Goal: Task Accomplishment & Management: Use online tool/utility

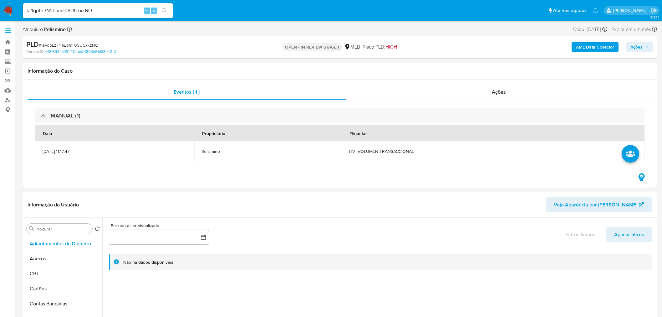
select select "10"
click at [54, 259] on button "Anexos" at bounding box center [60, 258] width 73 height 15
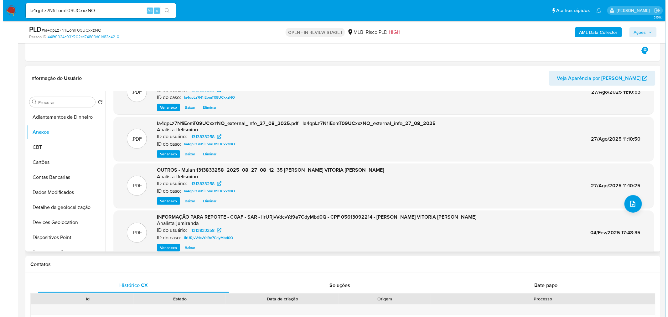
scroll to position [52, 0]
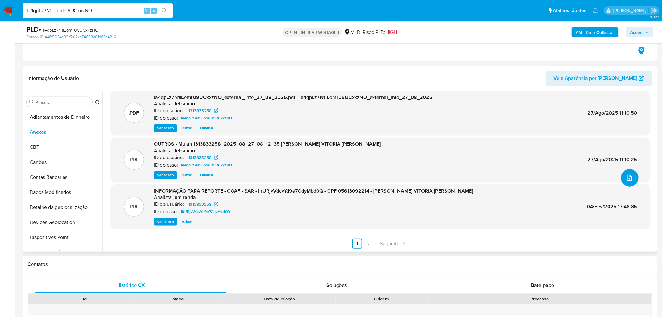
click at [631, 177] on icon "upload-file" at bounding box center [630, 178] width 8 height 8
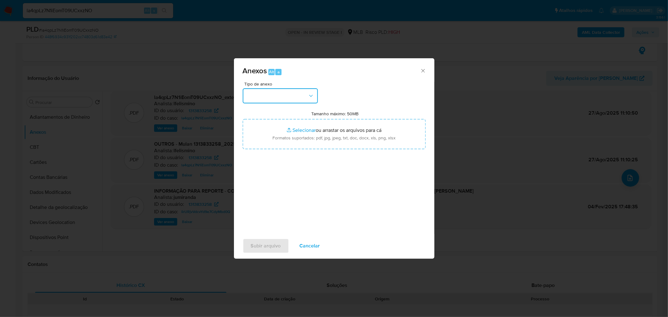
drag, startPoint x: 272, startPoint y: 97, endPoint x: 273, endPoint y: 102, distance: 4.4
click at [272, 97] on button "button" at bounding box center [280, 95] width 75 height 15
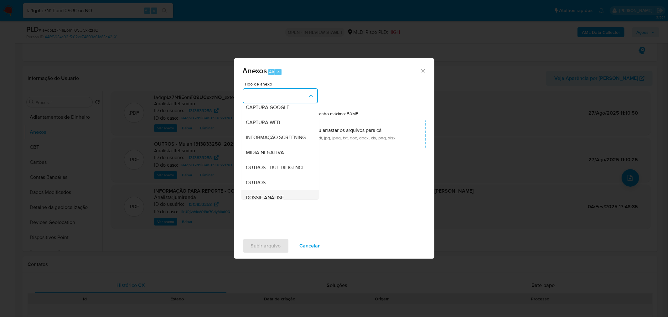
scroll to position [96, 0]
click at [286, 152] on div "DOSSIÊ ANÁLISE" at bounding box center [278, 148] width 64 height 15
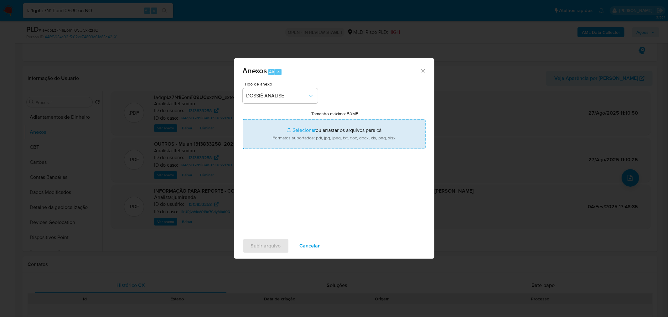
type input "C:\fakepath\2.º SAR - CPF 05613092214 - ESTEFANY VITORIA TAVARES PINHEIRO.pdf"
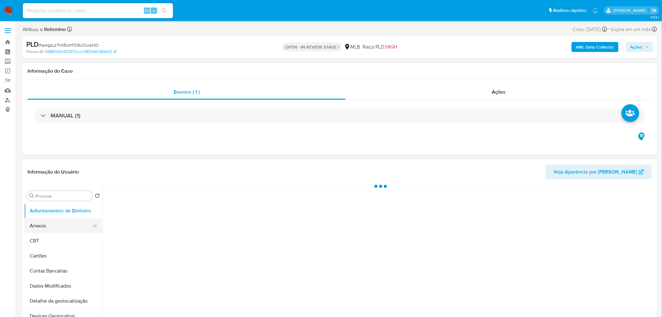
click at [59, 227] on button "Anexos" at bounding box center [60, 225] width 73 height 15
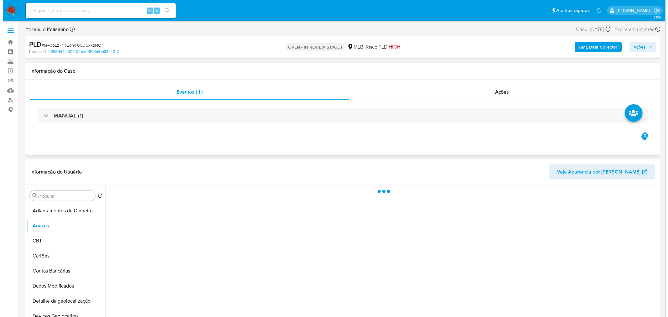
scroll to position [69, 0]
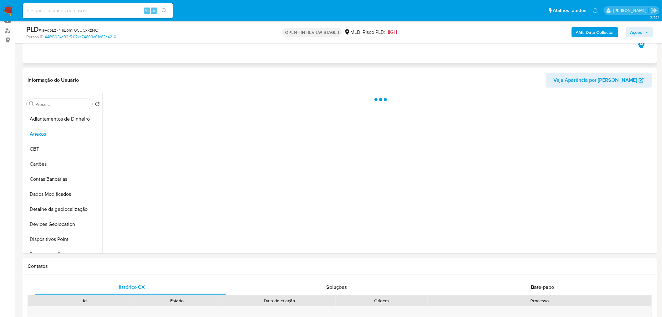
select select "10"
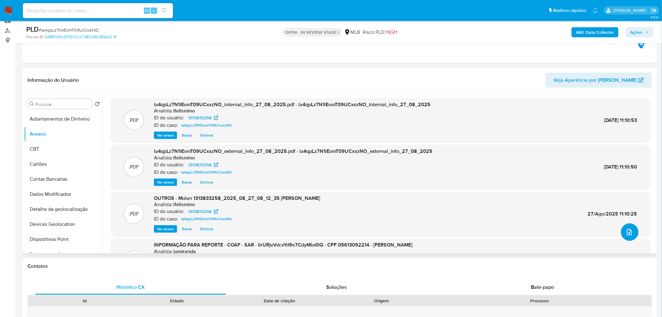
click at [633, 235] on button "upload-file" at bounding box center [630, 232] width 18 height 18
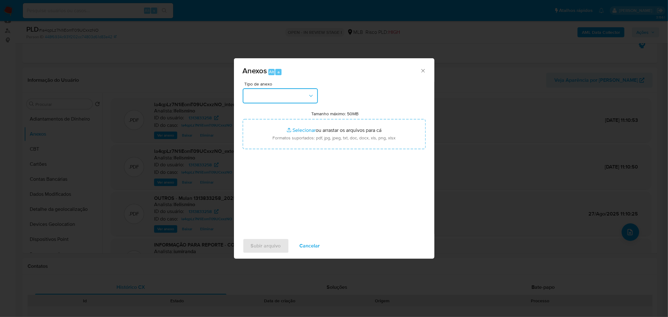
click at [288, 94] on button "button" at bounding box center [280, 95] width 75 height 15
click at [259, 171] on div "DOSSIÊ ANÁLISE" at bounding box center [278, 163] width 64 height 15
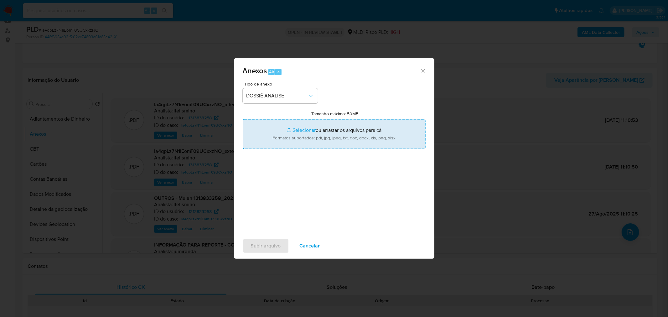
type input "C:\fakepath\2.º SAR - CPF 05613092214 - ESTEFANY VITORIA TAVARES PINHEIRO.pdf"
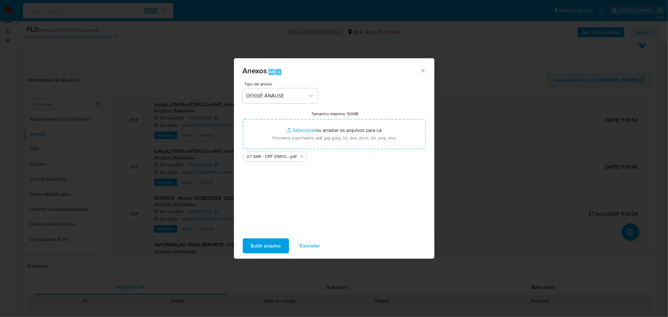
click at [280, 252] on span "Subir arquivo" at bounding box center [266, 246] width 30 height 14
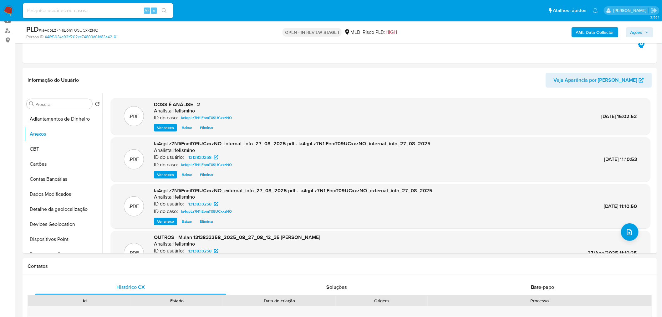
click at [631, 35] on span "Ações" at bounding box center [637, 32] width 12 height 10
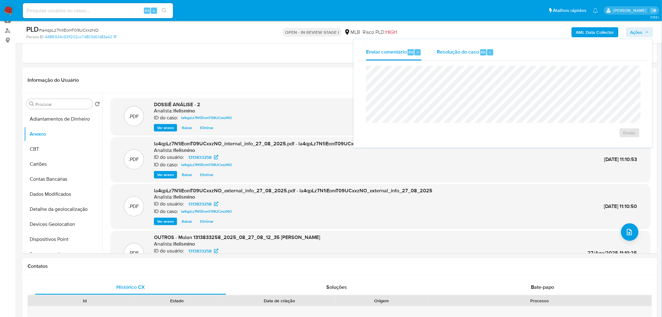
click at [490, 49] on div "r" at bounding box center [490, 52] width 6 height 6
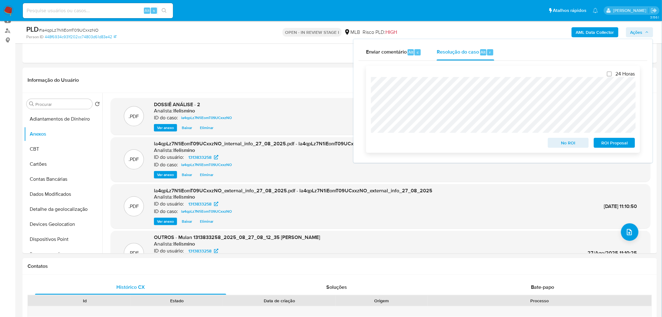
click at [605, 140] on span "ROI Proposal" at bounding box center [615, 142] width 33 height 9
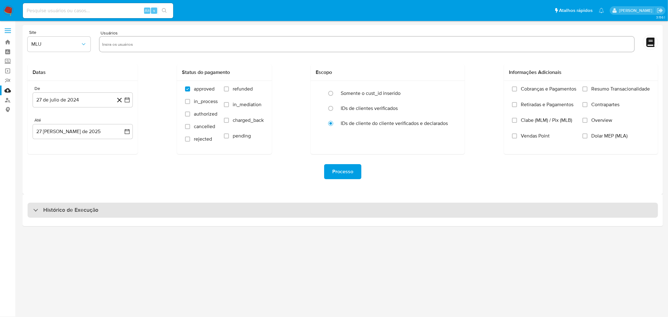
click at [145, 215] on div "Histórico de Execução" at bounding box center [343, 210] width 630 height 15
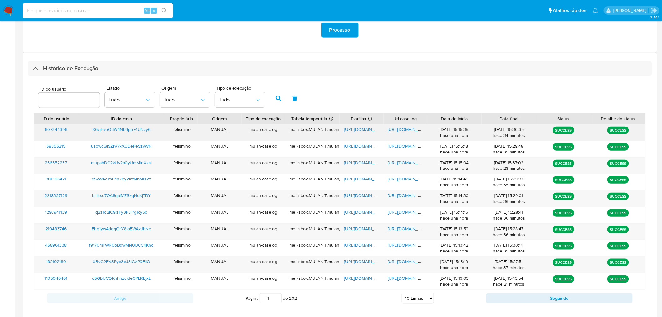
scroll to position [150, 0]
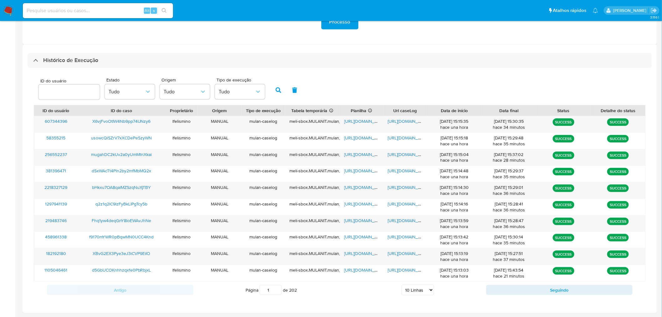
drag, startPoint x: 417, startPoint y: 289, endPoint x: 417, endPoint y: 286, distance: 3.5
click at [417, 289] on select "5 Linhas 10 Linhas 20 Linhas 25 Linhas 50 Linhas 100 Linhas" at bounding box center [418, 290] width 32 height 11
click at [435, 257] on div "27/08/2025 15:13:19 hace una hora" at bounding box center [455, 256] width 46 height 12
click at [423, 295] on select "5 Linhas 10 Linhas 20 Linhas 25 Linhas 50 Linhas 100 Linhas" at bounding box center [418, 290] width 32 height 11
select select "25"
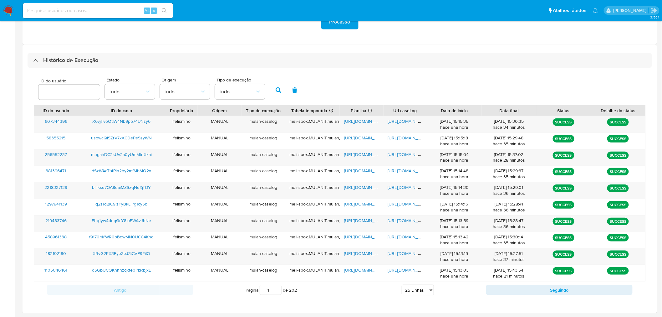
click at [402, 285] on select "5 Linhas 10 Linhas 20 Linhas 25 Linhas 50 Linhas 100 Linhas" at bounding box center [418, 290] width 32 height 11
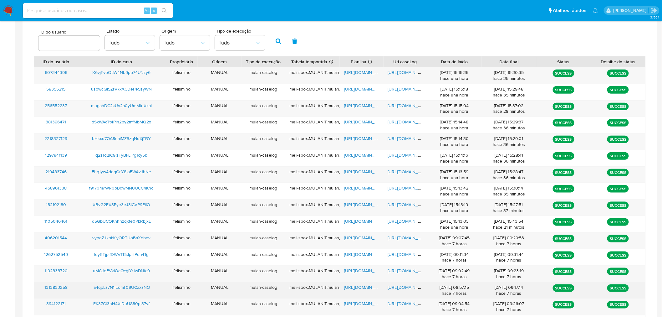
scroll to position [254, 0]
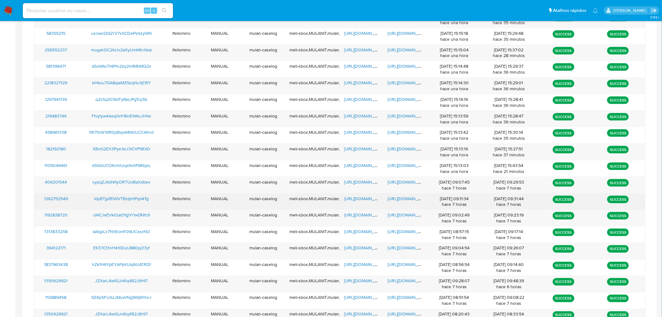
click at [399, 196] on span "https://docs.google.com/document/d/1uoUAEq8aU8iauGcrh_OEMCKUdhtWG9eMEzp2uAyoiw4…" at bounding box center [409, 198] width 43 height 6
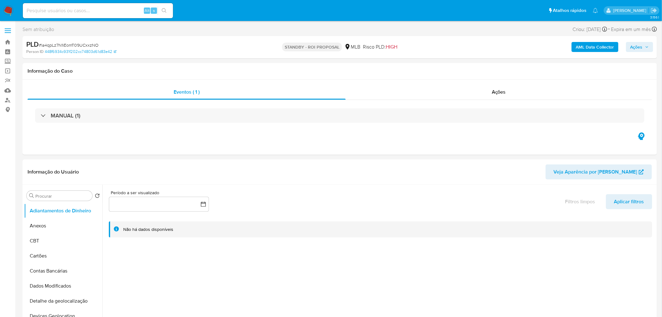
select select "10"
click at [104, 7] on input at bounding box center [98, 11] width 150 height 8
paste input "IdyBTjplfDWVTBsIpHPqn4Tg"
type input "IdyBTjplfDWVTBsIpHPqn4Tg"
click at [167, 13] on button "search-icon" at bounding box center [164, 10] width 13 height 9
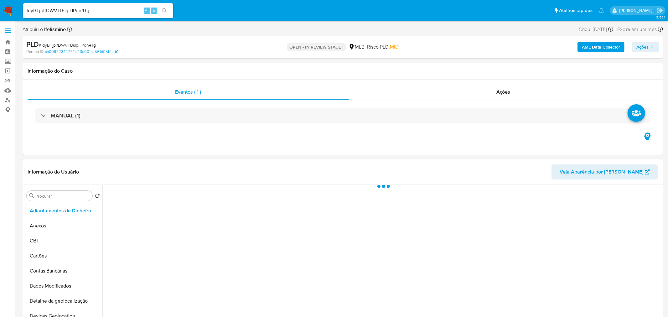
select select "10"
